Goal: Obtain resource: Download file/media

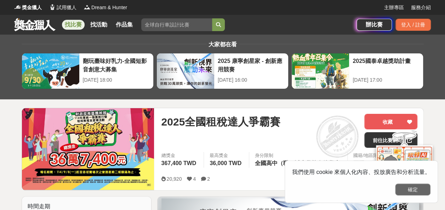
click at [421, 189] on button "確定" at bounding box center [412, 190] width 35 height 12
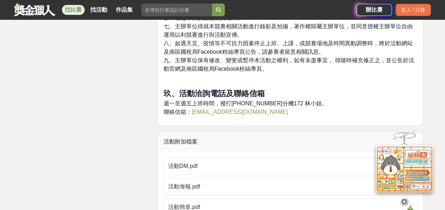
scroll to position [2265, 0]
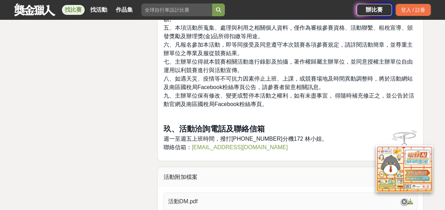
click at [187, 197] on span "活動DM.pdf" at bounding box center [286, 201] width 236 height 8
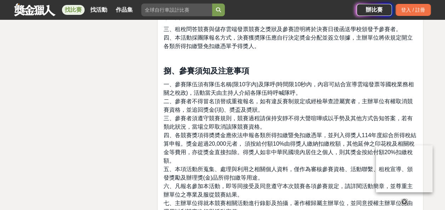
scroll to position [2194, 0]
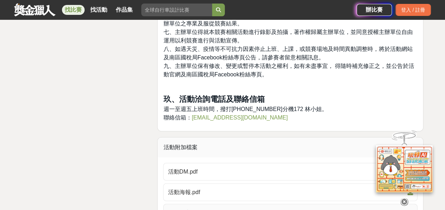
scroll to position [2283, 0]
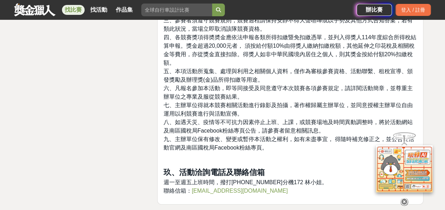
scroll to position [2052, 0]
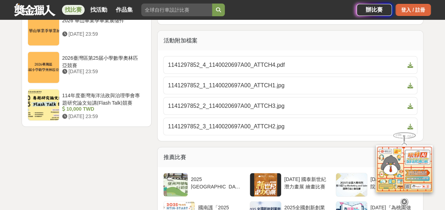
scroll to position [849, 0]
